Goal: Navigation & Orientation: Find specific page/section

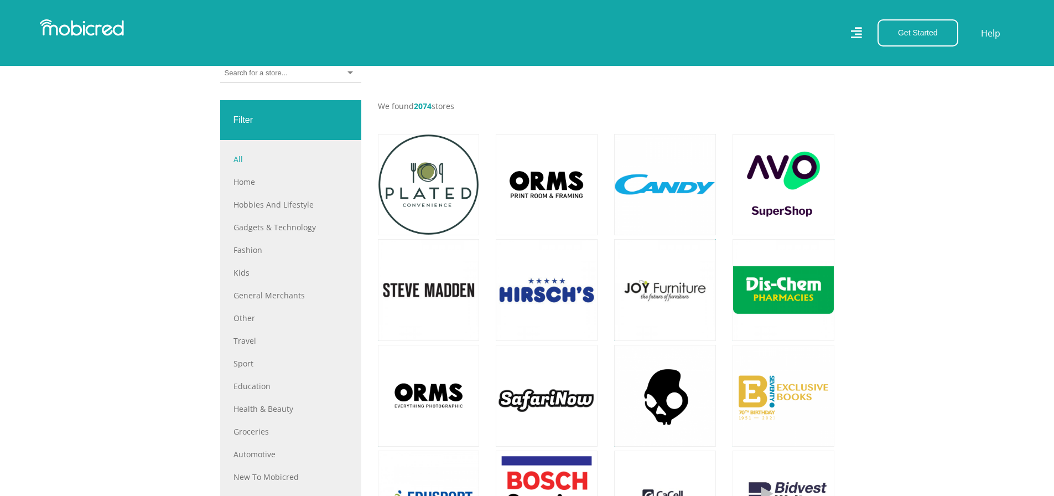
scroll to position [332, 0]
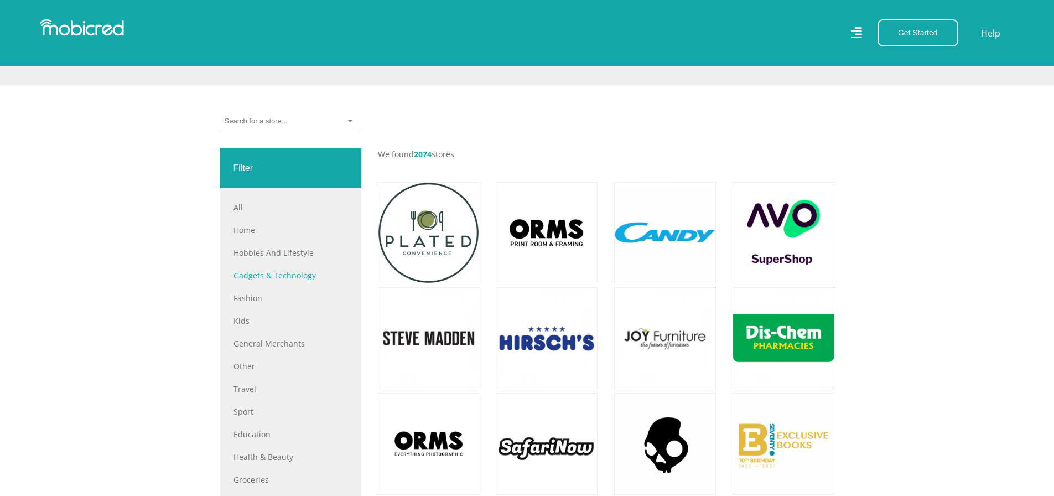
click at [282, 278] on link "Gadgets & Technology" at bounding box center [291, 276] width 115 height 12
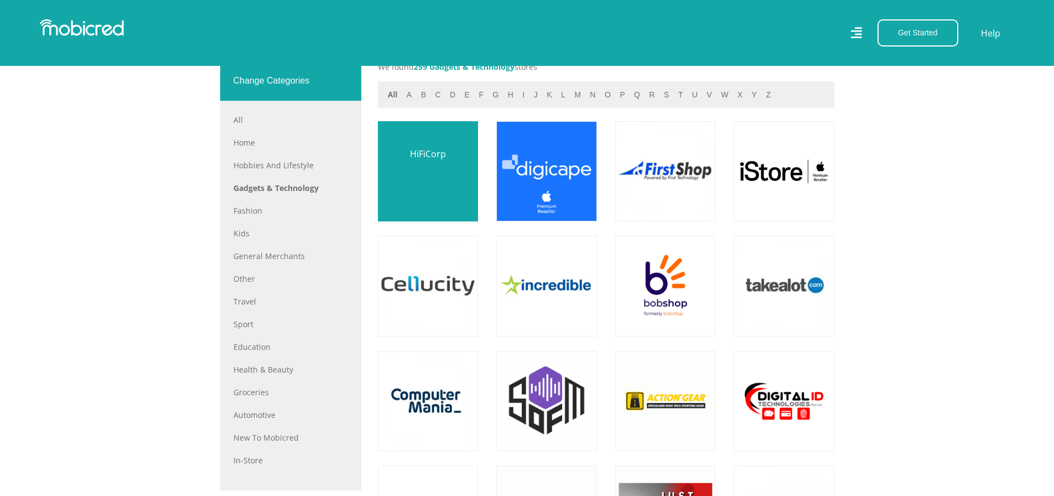
scroll to position [443, 0]
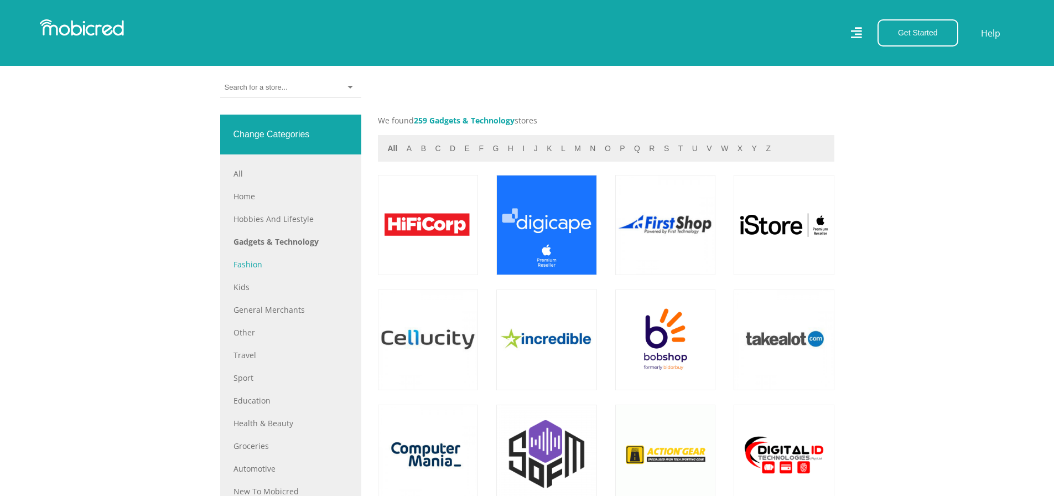
click at [247, 260] on div "All Home Hobbies and Lifestyle Gadgets & Technology Fashion Kids General Mercha…" at bounding box center [291, 344] width 115 height 352
click at [246, 264] on link "Fashion" at bounding box center [291, 264] width 115 height 12
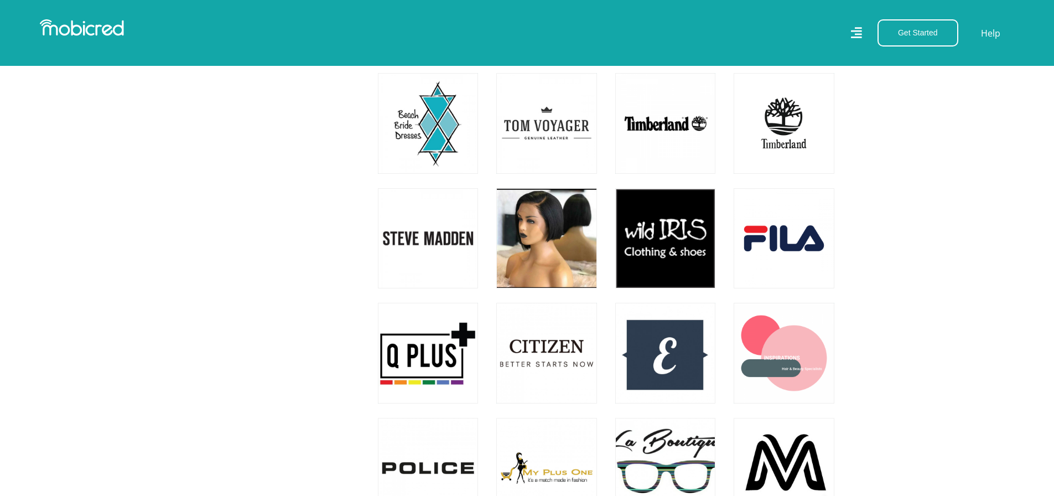
scroll to position [2380, 0]
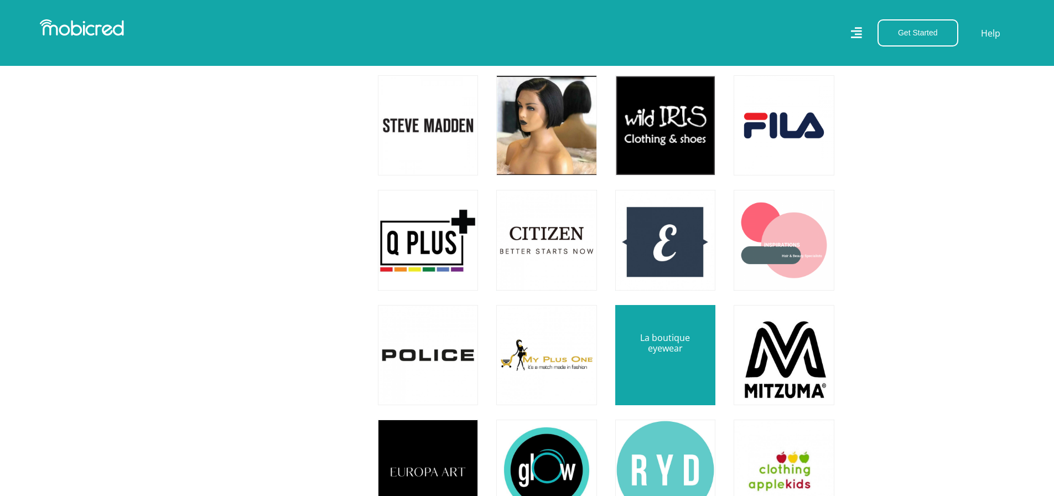
click at [678, 371] on link at bounding box center [666, 355] width 118 height 118
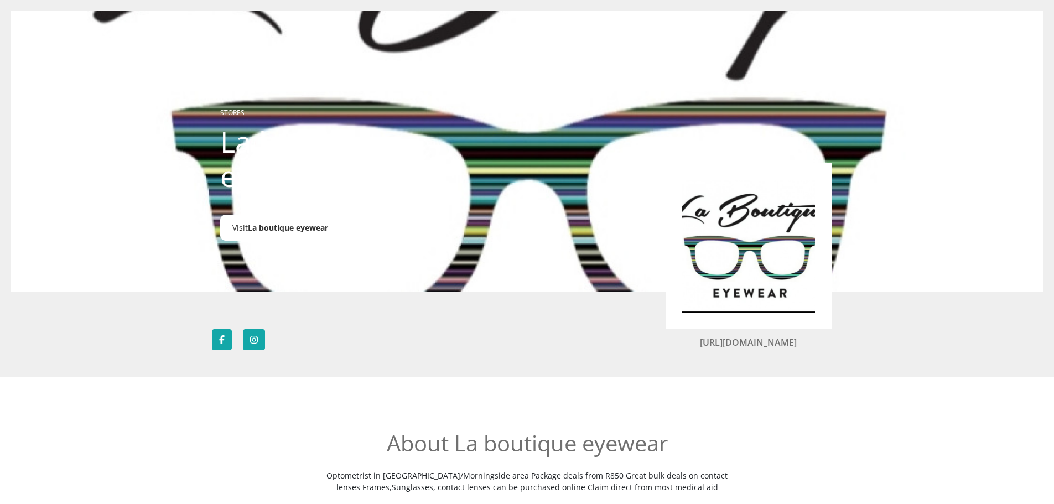
drag, startPoint x: 281, startPoint y: 227, endPoint x: 291, endPoint y: 229, distance: 10.7
click at [282, 226] on span "La boutique eyewear" at bounding box center [288, 227] width 80 height 11
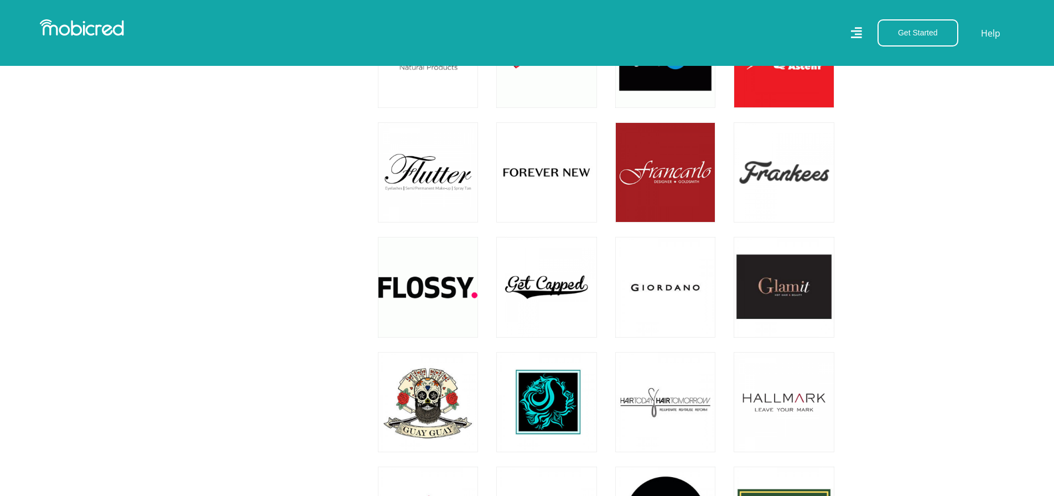
scroll to position [1660, 0]
